Goal: Find contact information: Find contact information

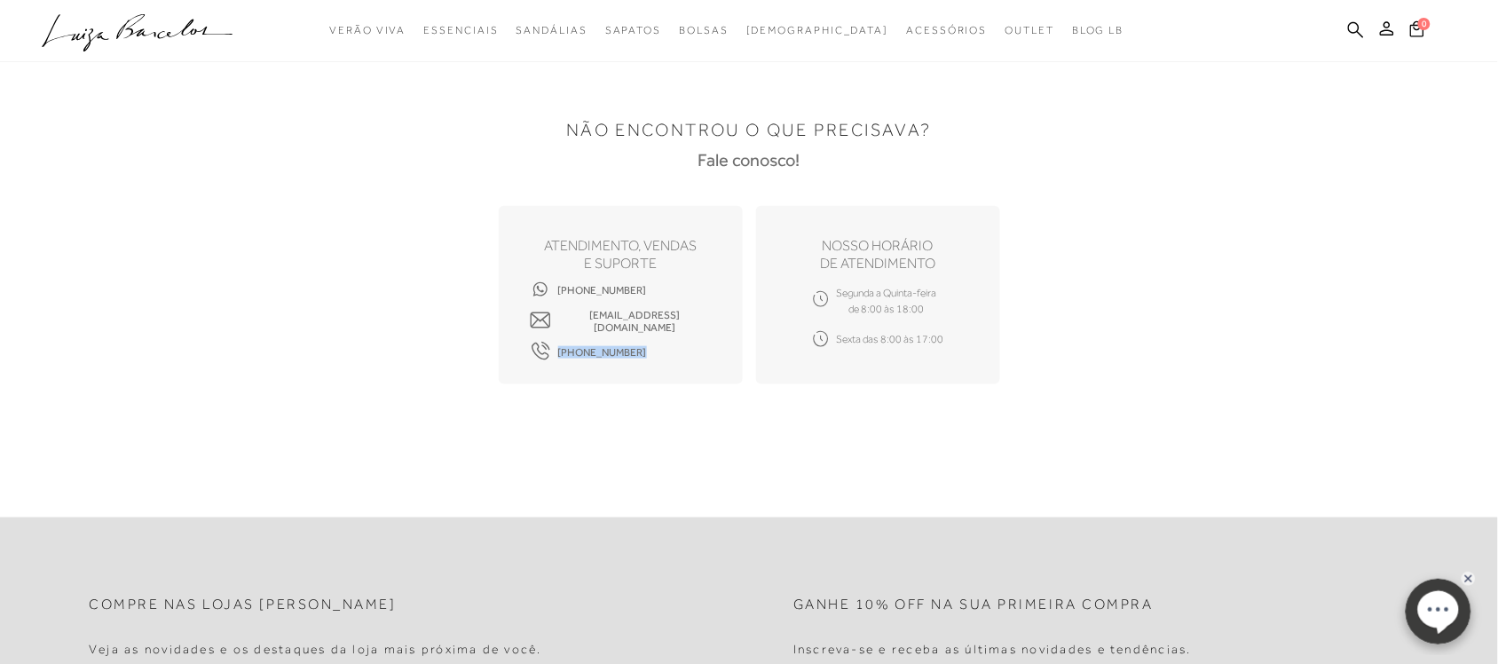
drag, startPoint x: 628, startPoint y: 353, endPoint x: 531, endPoint y: 346, distance: 97.9
click at [531, 346] on div "ATENDIMENTO, VENDAS e suporte [PHONE_NUMBER] [EMAIL_ADDRESS][DOMAIN_NAME] [PHON…" at bounding box center [621, 295] width 244 height 178
copy span "[PHONE_NUMBER]"
drag, startPoint x: 657, startPoint y: 284, endPoint x: 563, endPoint y: 303, distance: 95.0
click at [555, 299] on div "ATENDIMENTO, VENDAS e suporte [PHONE_NUMBER] [EMAIL_ADDRESS][DOMAIN_NAME] [PHON…" at bounding box center [621, 295] width 244 height 178
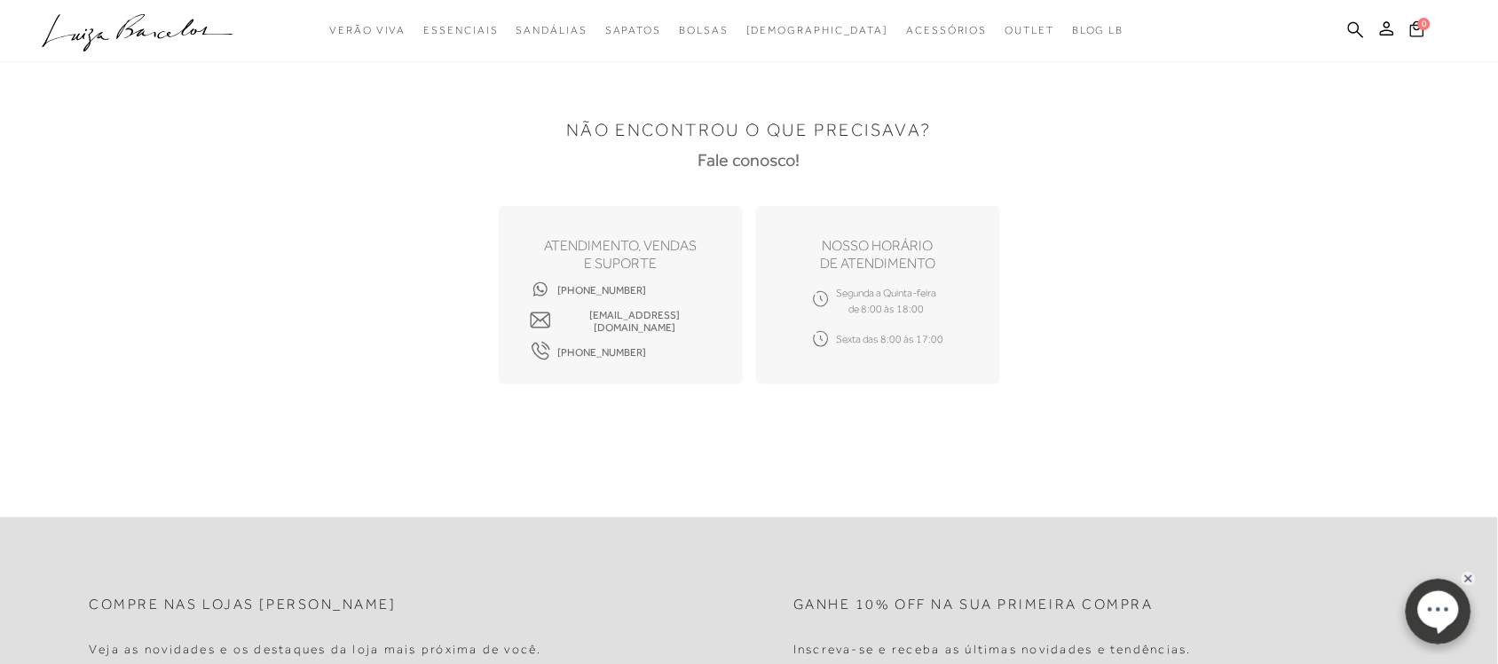
drag, startPoint x: 690, startPoint y: 428, endPoint x: 633, endPoint y: 299, distance: 141.0
drag, startPoint x: 639, startPoint y: 293, endPoint x: 552, endPoint y: 293, distance: 86.9
click at [552, 293] on div "[PHONE_NUMBER] [EMAIL_ADDRESS][DOMAIN_NAME] [PHONE_NUMBER]" at bounding box center [621, 321] width 182 height 63
copy span "[PHONE_NUMBER]"
